Goal: Navigation & Orientation: Find specific page/section

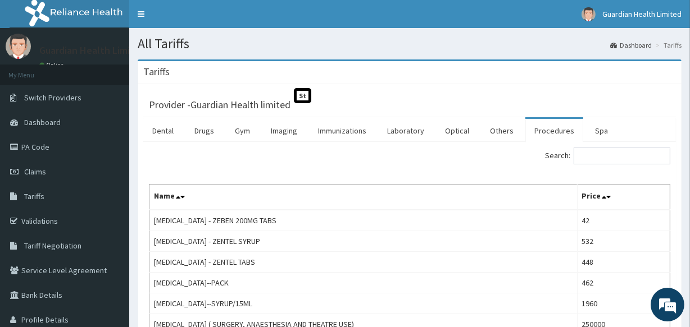
click at [44, 121] on span "Dashboard" at bounding box center [42, 122] width 37 height 10
drag, startPoint x: 0, startPoint y: 0, endPoint x: 44, endPoint y: 121, distance: 128.5
click at [44, 121] on span "Dashboard" at bounding box center [42, 122] width 37 height 10
